Goal: Find specific page/section: Find specific page/section

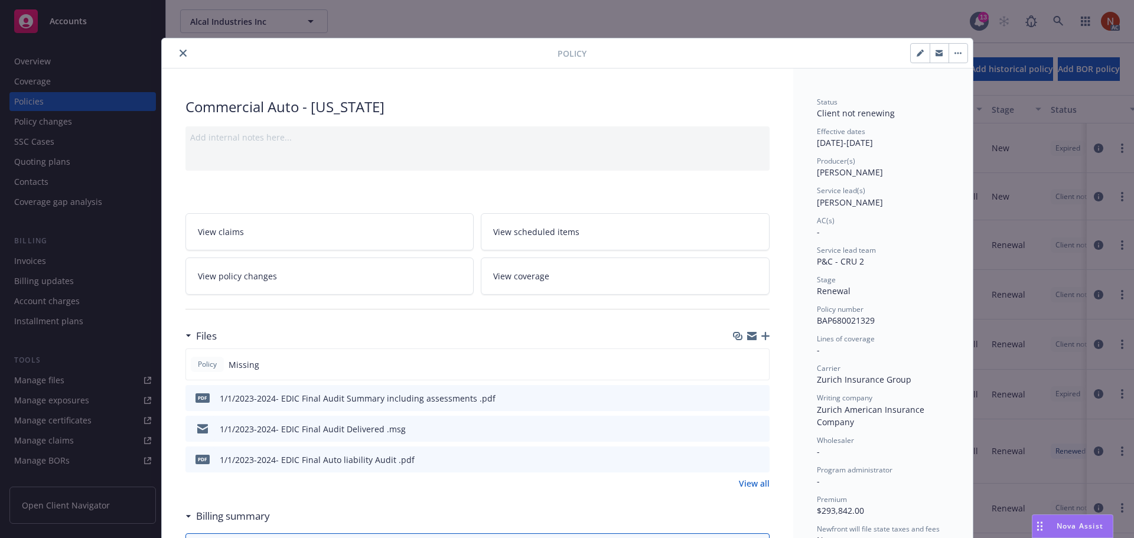
scroll to position [59, 0]
click at [185, 52] on div at bounding box center [361, 53] width 391 height 14
click at [182, 53] on button "close" at bounding box center [183, 53] width 14 height 14
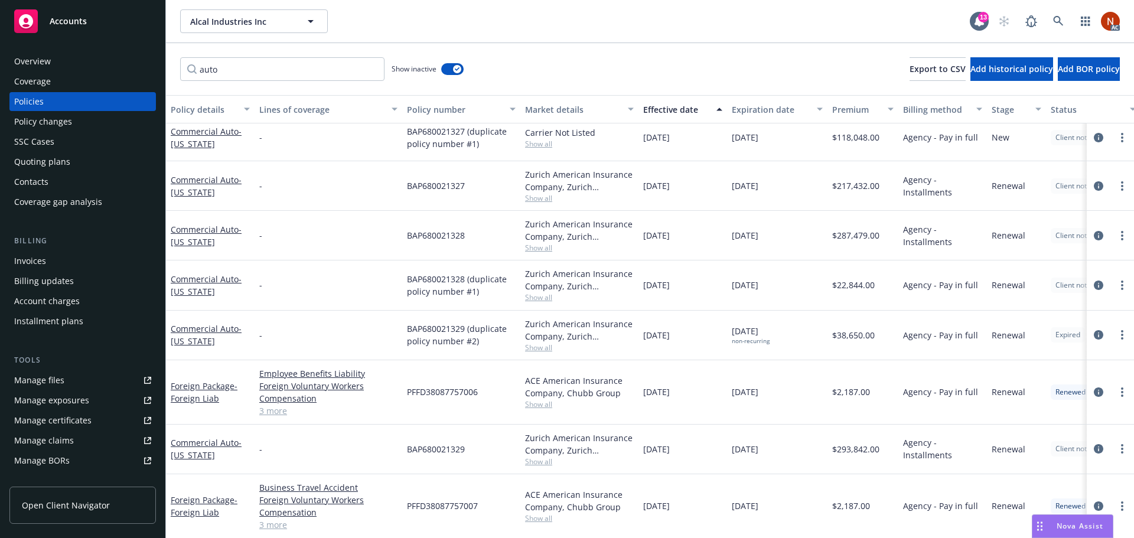
click at [177, 52] on div "auto Show inactive Export to CSV Add historical policy Add BOR policy" at bounding box center [650, 69] width 968 height 52
click at [1067, 18] on link at bounding box center [1058, 21] width 24 height 24
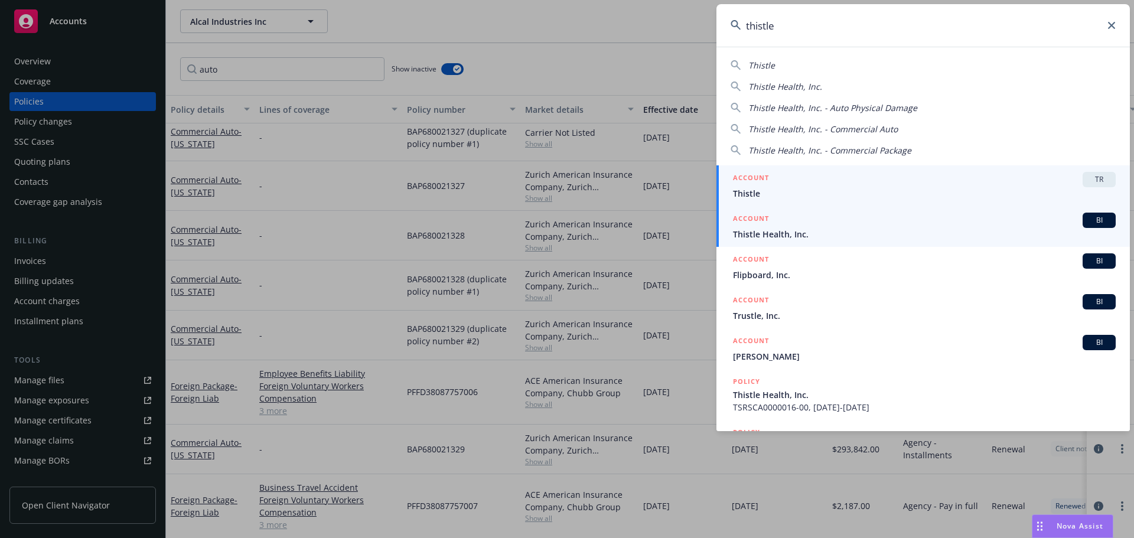
type input "thistle"
click at [799, 233] on span "Thistle Health, Inc." at bounding box center [924, 234] width 383 height 12
